Goal: Task Accomplishment & Management: Complete application form

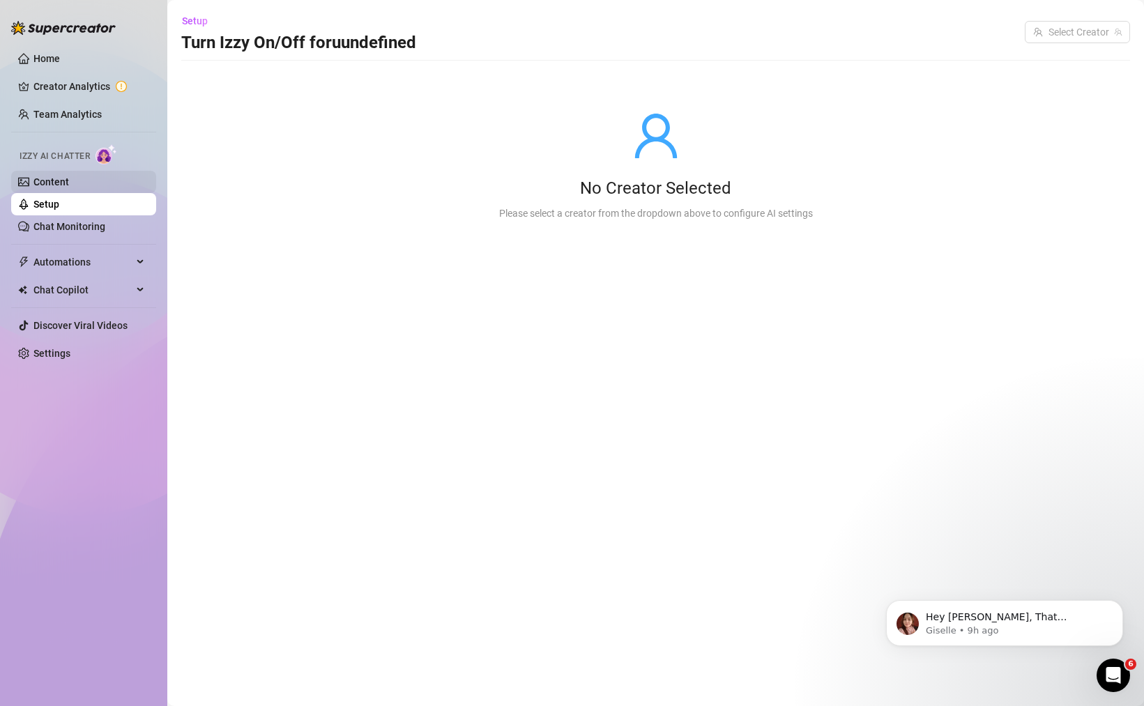
click at [69, 179] on link "Content" at bounding box center [51, 181] width 36 height 11
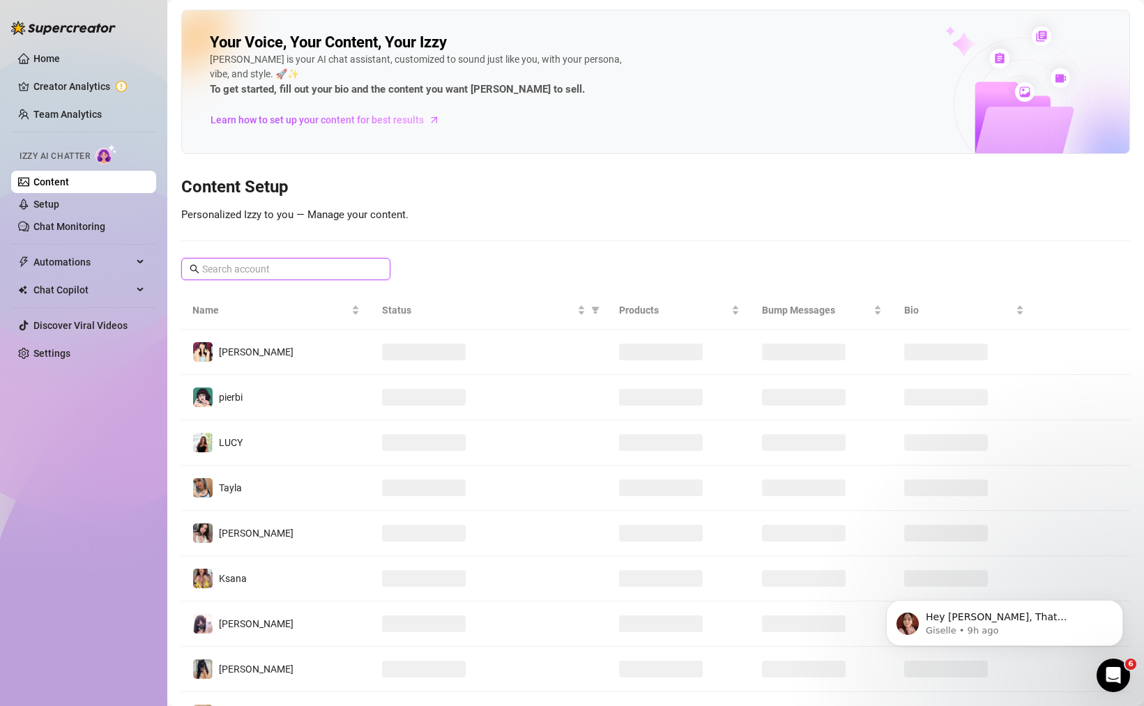
click at [268, 271] on input "text" at bounding box center [286, 268] width 169 height 15
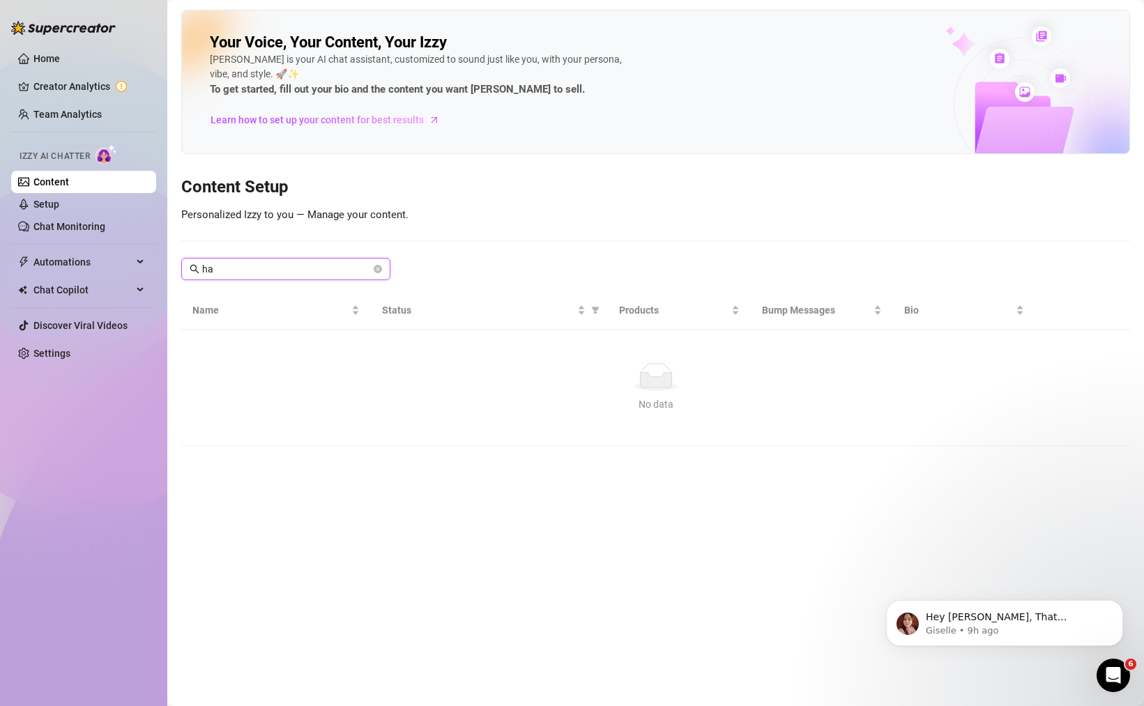
type input "h"
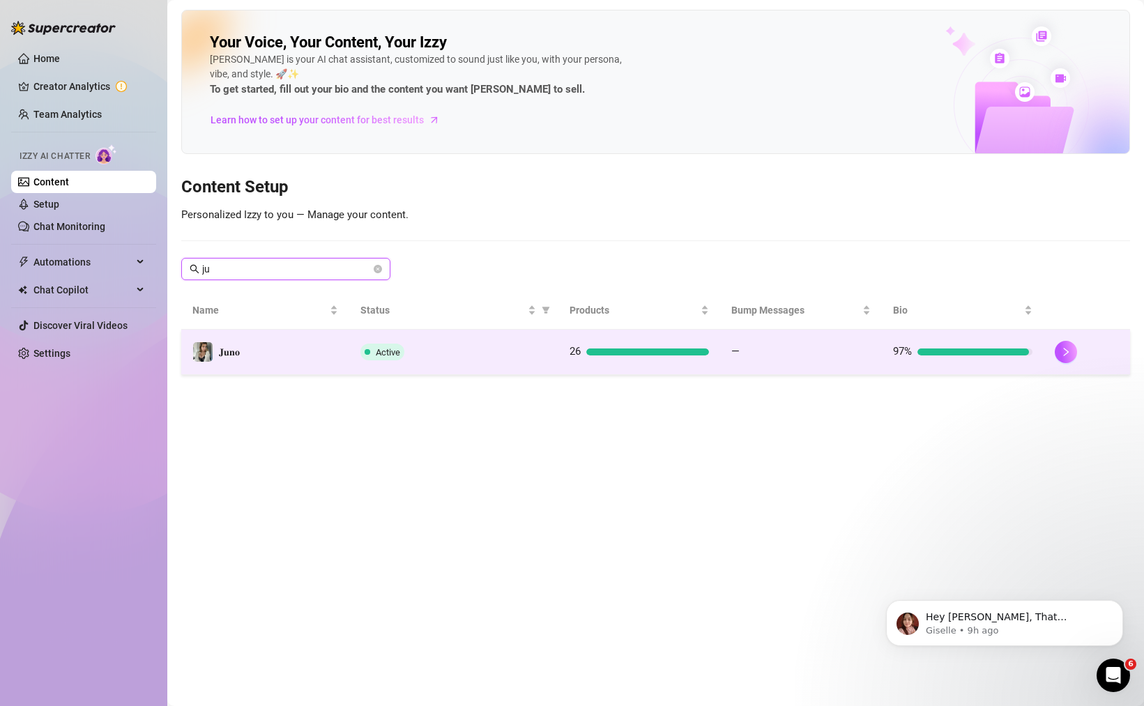
type input "ju"
click at [531, 351] on div "Active" at bounding box center [455, 352] width 188 height 17
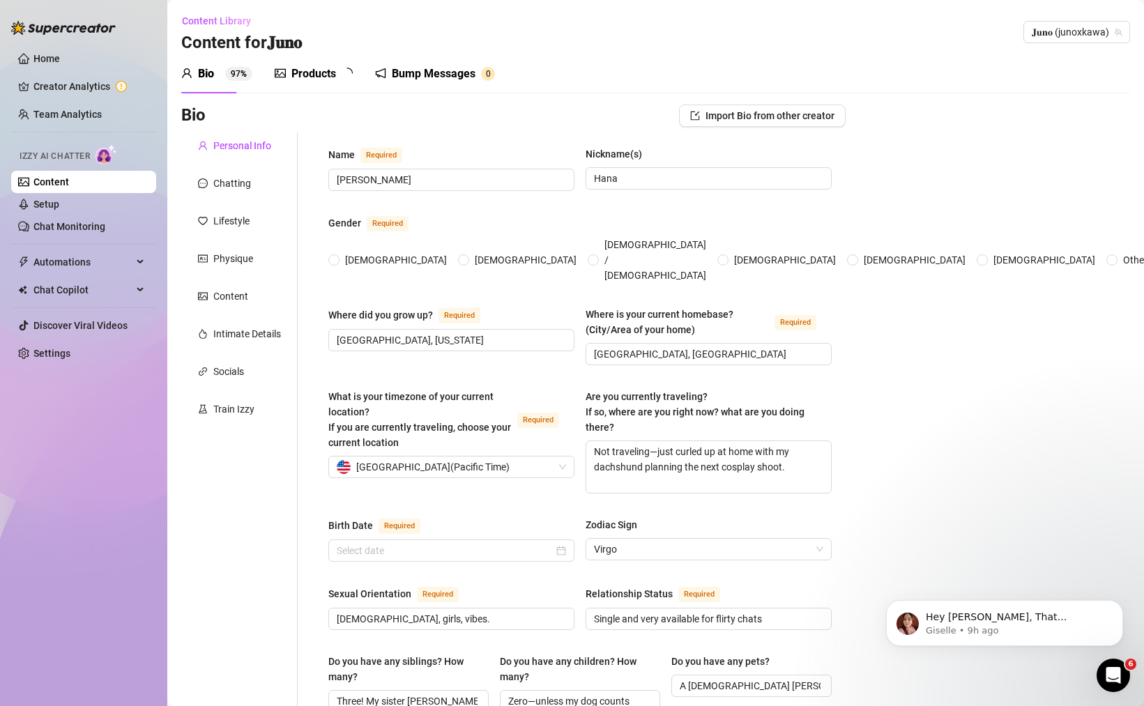
radio input "true"
checkbox input "true"
type input "[DATE]"
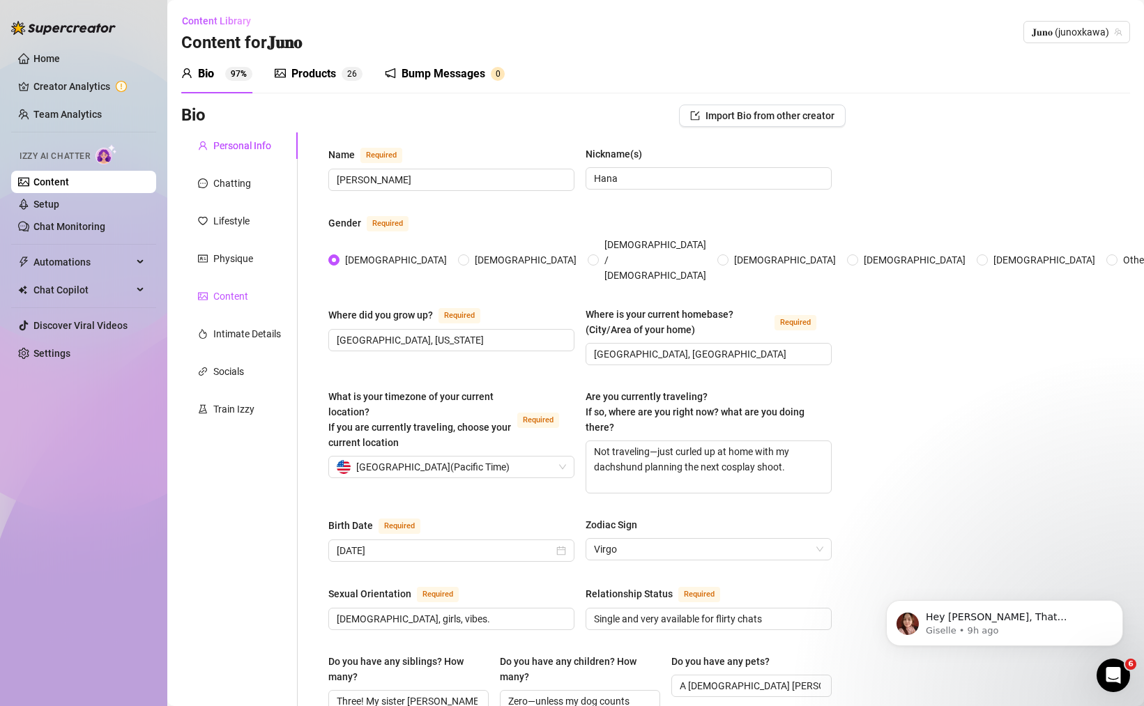
click at [241, 298] on div "Content" at bounding box center [230, 296] width 35 height 15
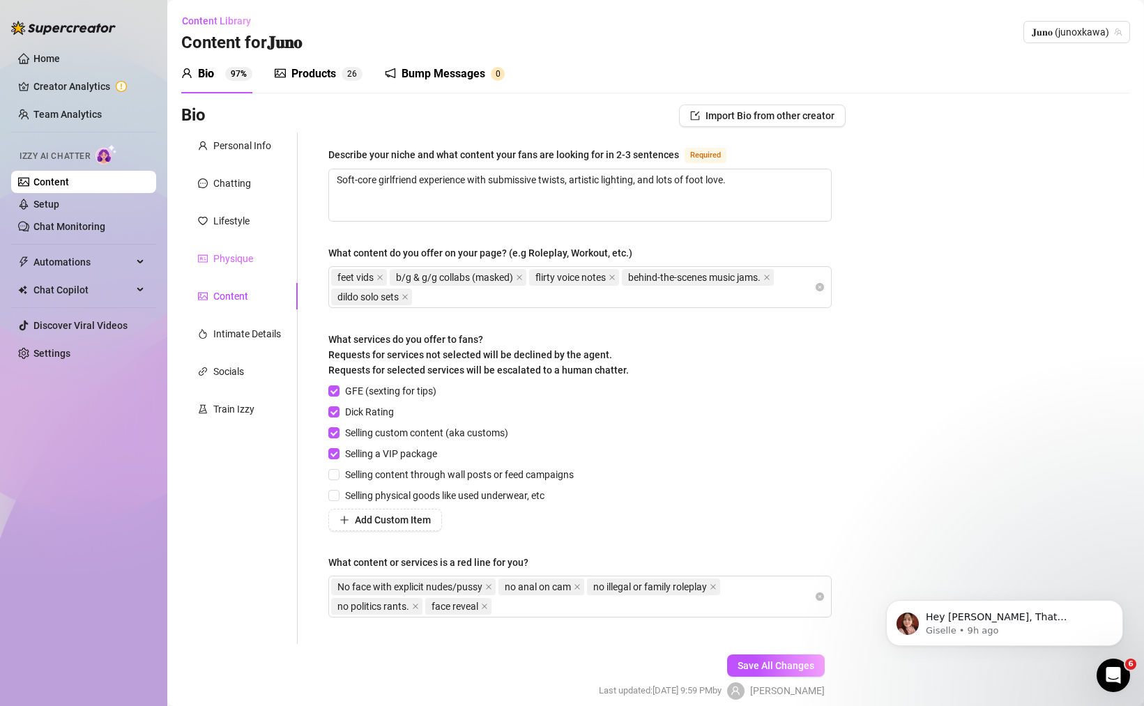
click at [241, 271] on div "Physique" at bounding box center [239, 258] width 116 height 26
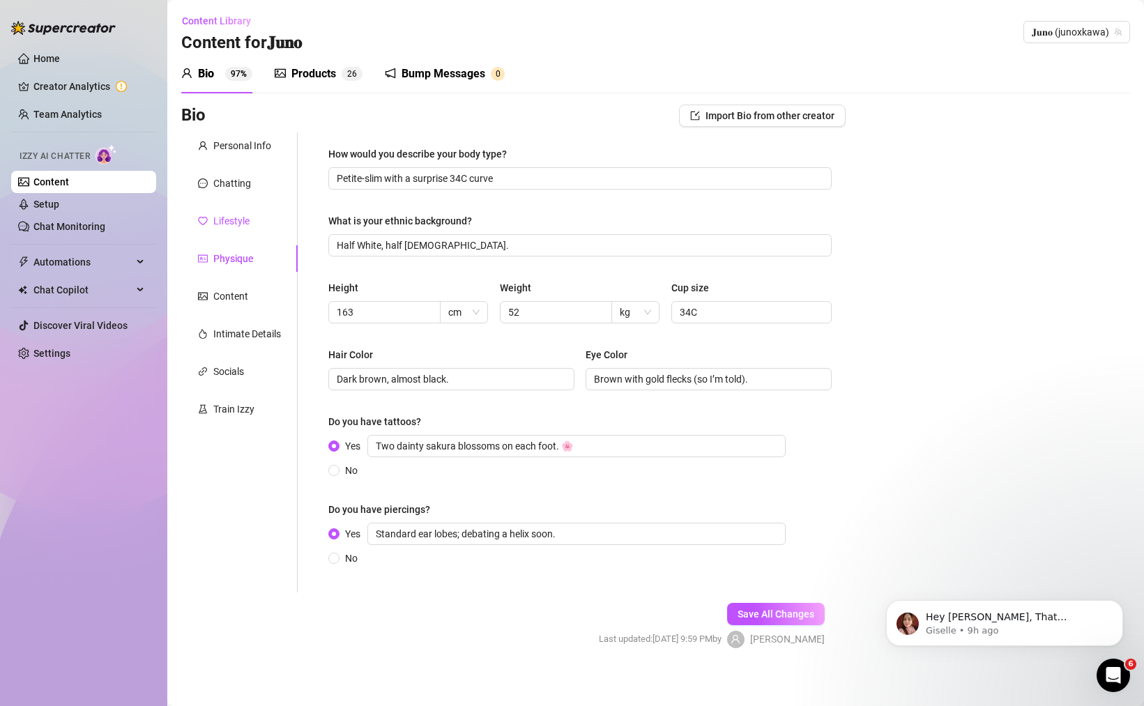
click at [241, 219] on div "Lifestyle" at bounding box center [231, 220] width 36 height 15
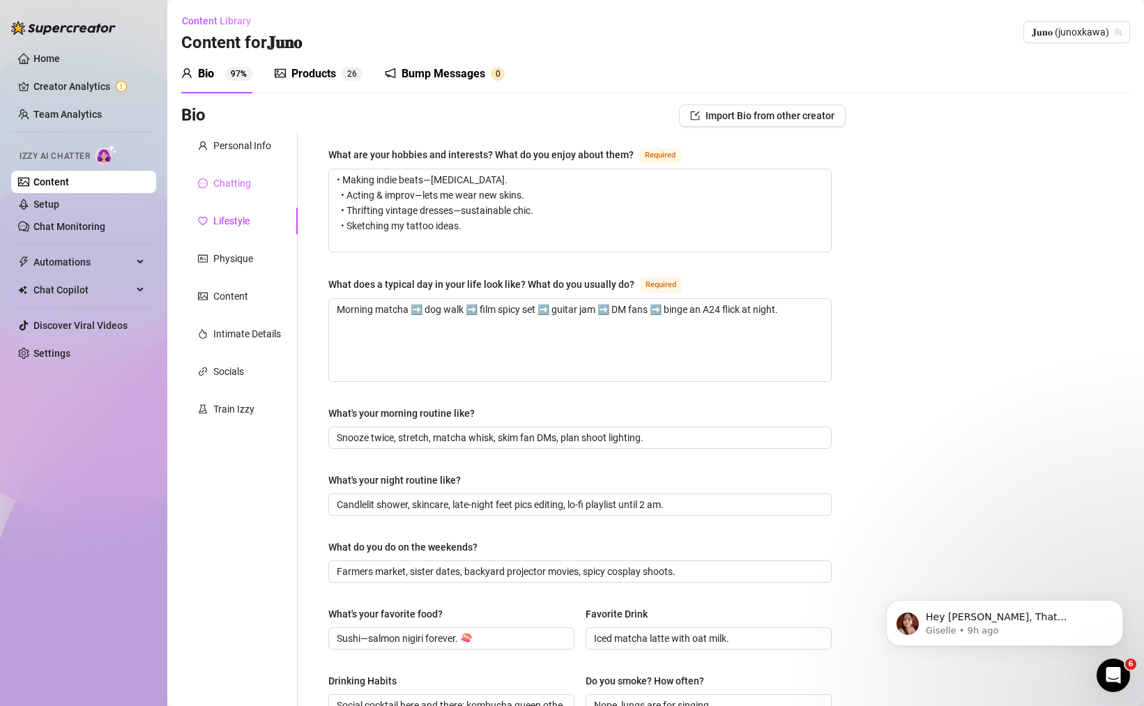
click at [245, 174] on div "Chatting" at bounding box center [239, 183] width 116 height 26
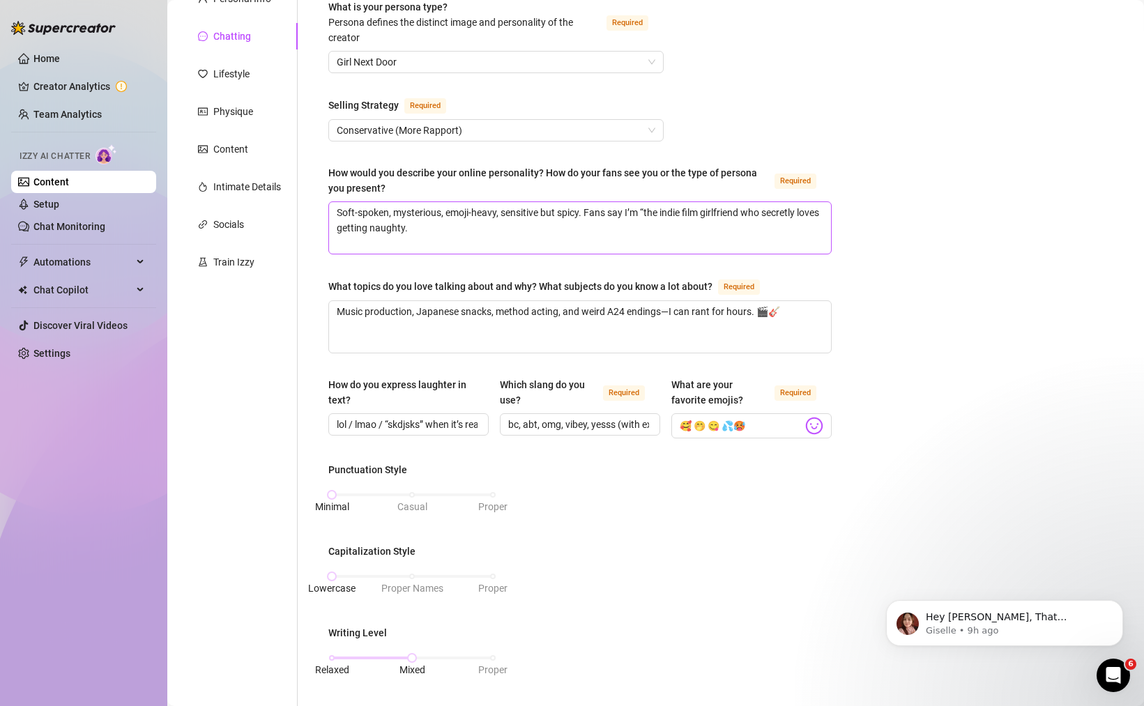
scroll to position [599, 0]
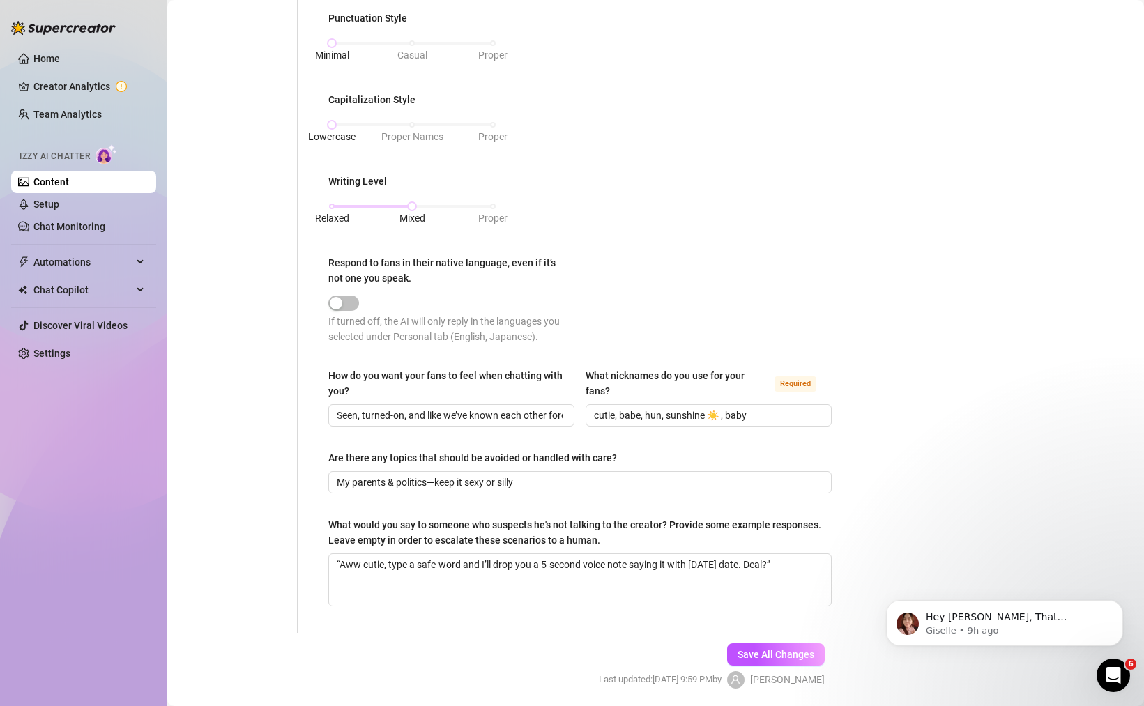
click at [907, 533] on div "Bio Import Bio from other creator Personal Info Chatting Lifestyle Physique Con…" at bounding box center [655, 110] width 949 height 1208
click at [543, 416] on input "Seen, turned-on, and like we’ve known each other forever" at bounding box center [450, 415] width 227 height 15
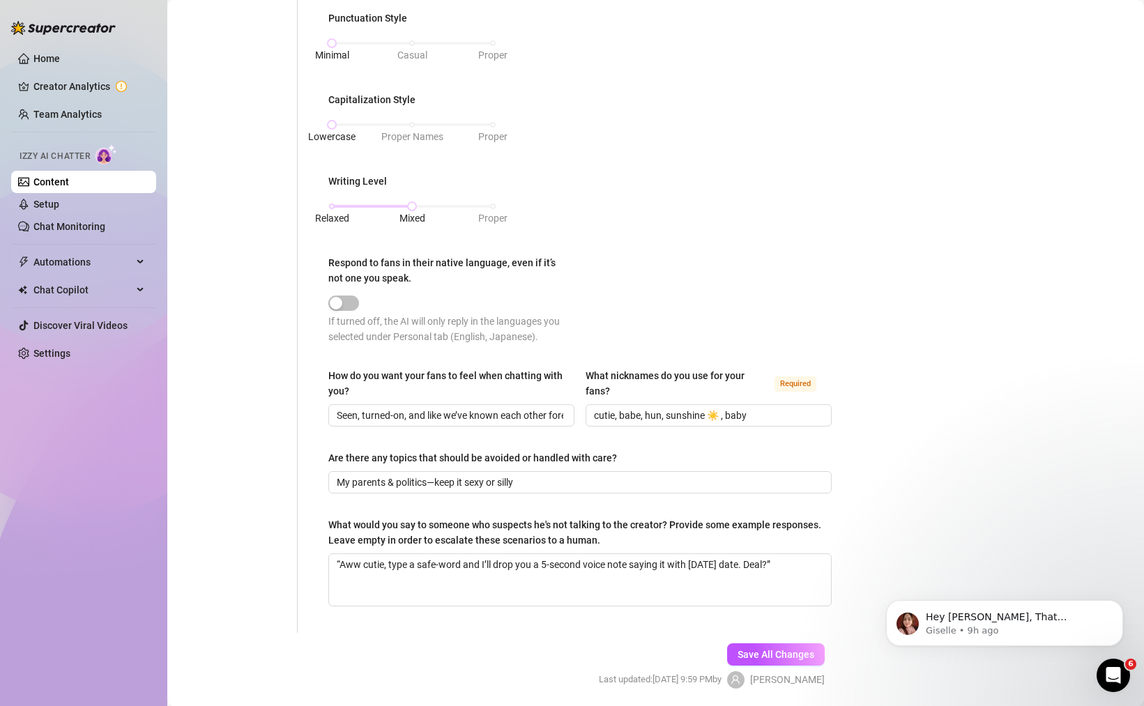
click at [560, 493] on div "What is your persona type? [PERSON_NAME] defines the distinct image and persona…" at bounding box center [579, 83] width 503 height 1072
click at [354, 568] on textarea "“Aww cutie, type a safe-word and I’ll drop you a 5-second voice note saying it …" at bounding box center [580, 580] width 502 height 52
click at [890, 552] on div "Bio Import Bio from other creator Personal Info Chatting Lifestyle Physique Con…" at bounding box center [655, 110] width 949 height 1208
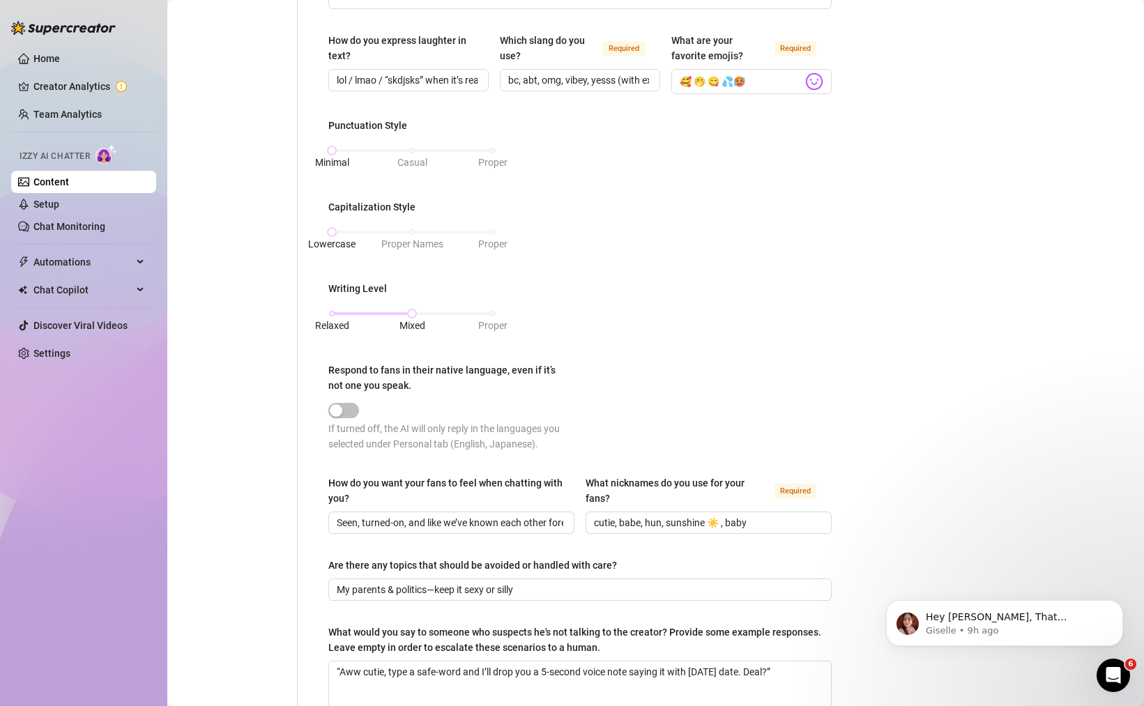
scroll to position [0, 0]
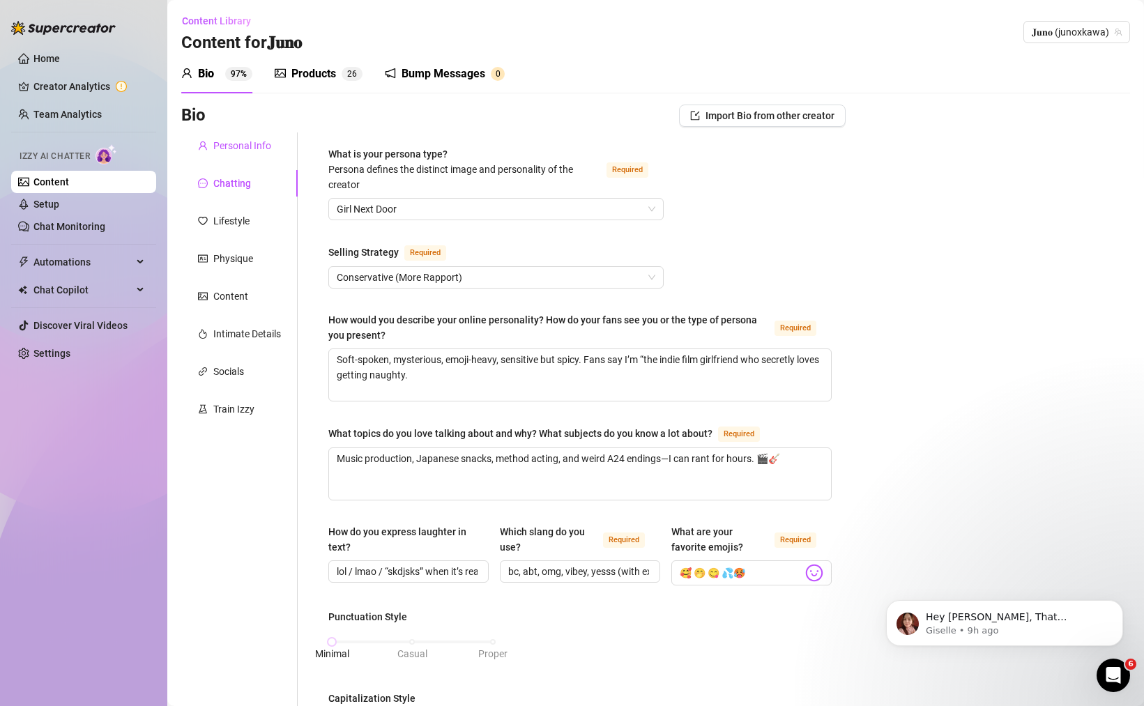
click at [244, 146] on div "Personal Info" at bounding box center [242, 145] width 58 height 15
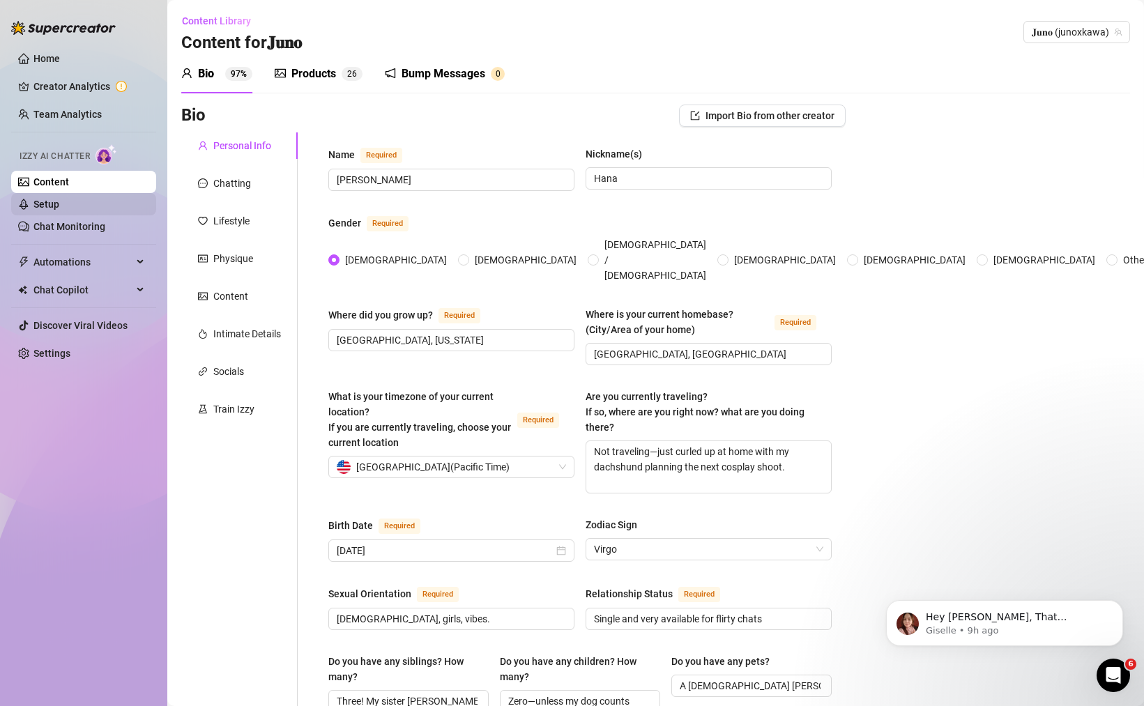
click at [59, 208] on link "Setup" at bounding box center [46, 204] width 26 height 11
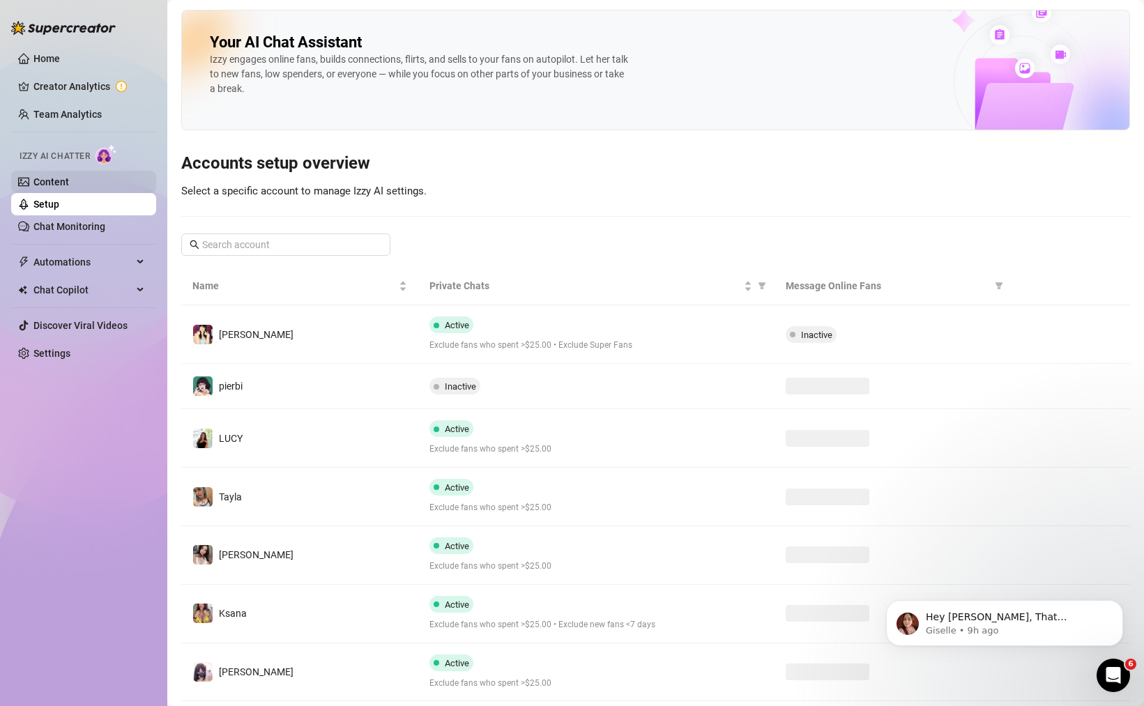
click at [69, 188] on link "Content" at bounding box center [51, 181] width 36 height 11
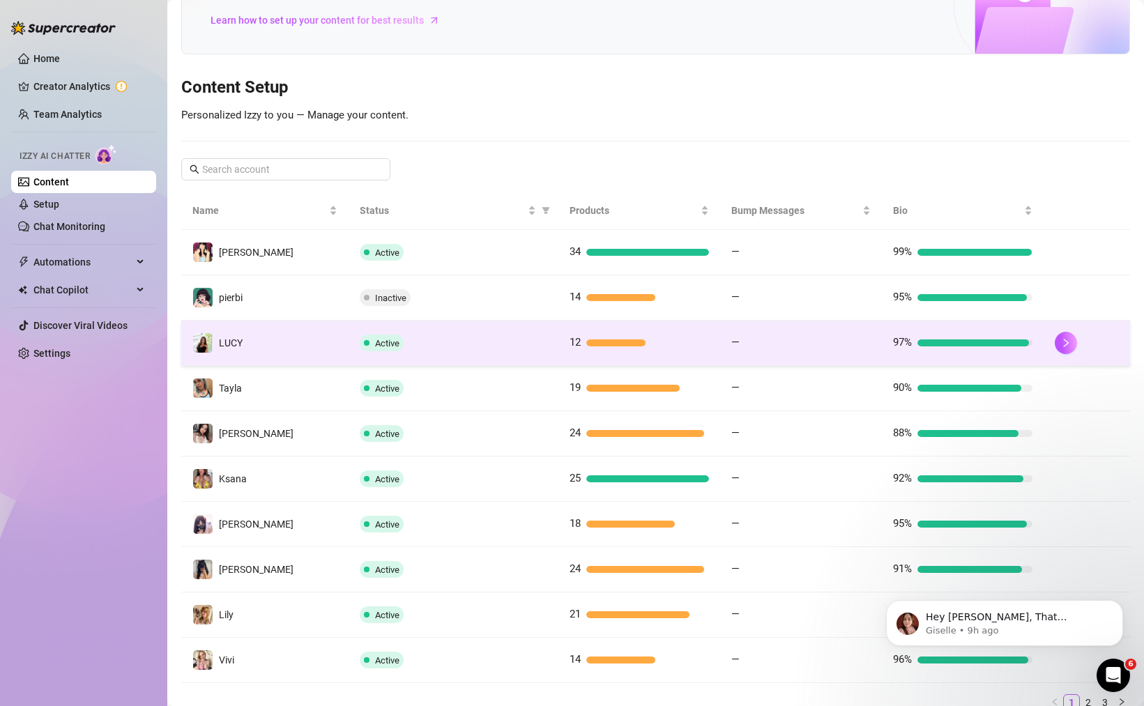
scroll to position [158, 0]
